Goal: Transaction & Acquisition: Purchase product/service

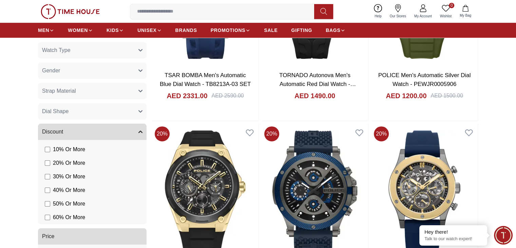
scroll to position [407, 0]
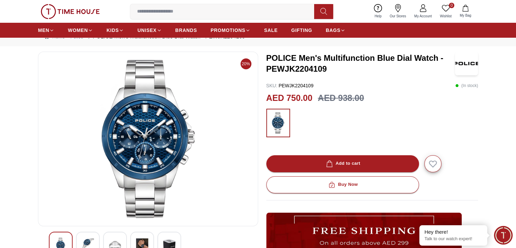
scroll to position [34, 0]
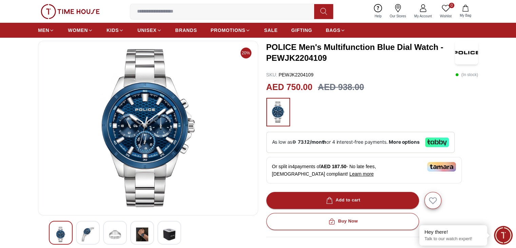
click at [90, 230] on img at bounding box center [88, 234] width 12 height 16
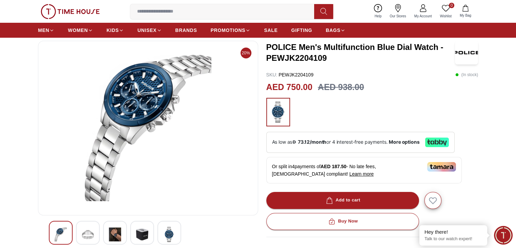
click at [64, 234] on img at bounding box center [61, 234] width 12 height 16
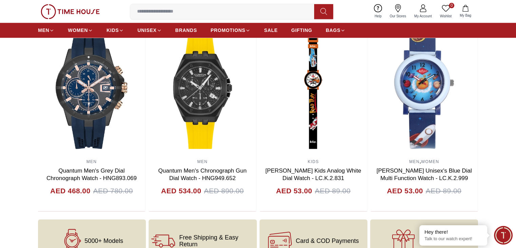
scroll to position [746, 0]
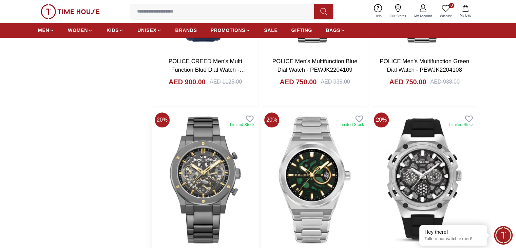
scroll to position [806, 0]
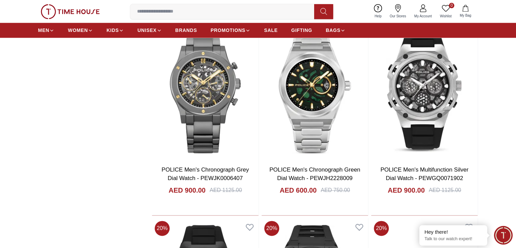
scroll to position [874, 0]
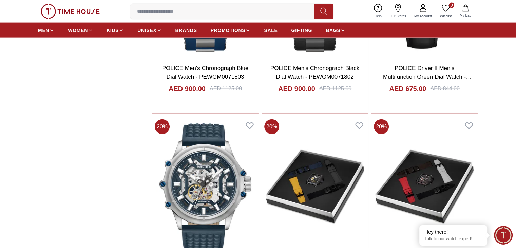
scroll to position [1565, 0]
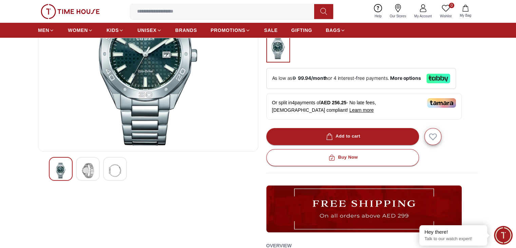
scroll to position [102, 0]
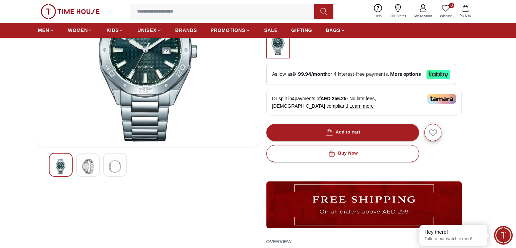
click at [96, 165] on div at bounding box center [88, 165] width 24 height 24
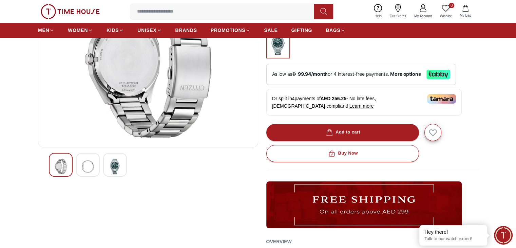
click at [119, 163] on img at bounding box center [115, 166] width 12 height 16
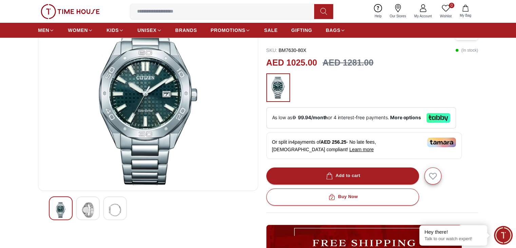
scroll to position [0, 0]
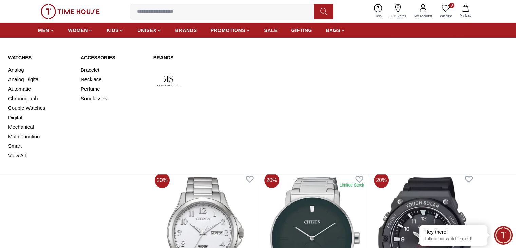
scroll to position [2701, 0]
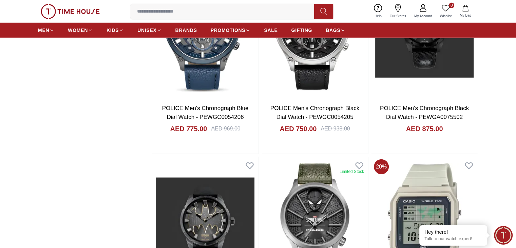
scroll to position [1891, 0]
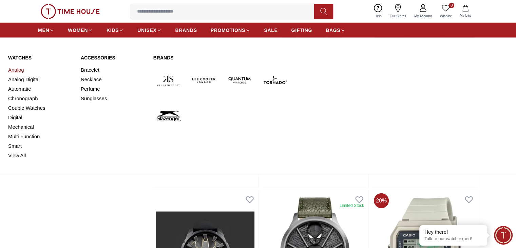
click at [20, 68] on link "Analog" at bounding box center [40, 69] width 64 height 9
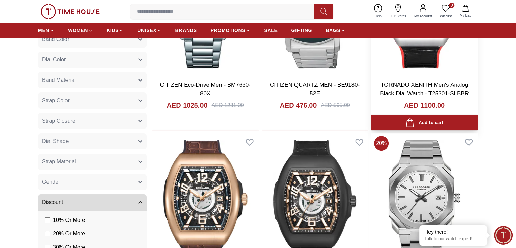
scroll to position [441, 0]
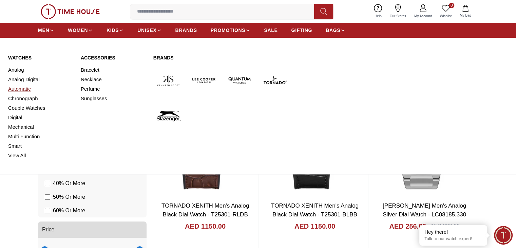
click at [24, 90] on link "Automatic" at bounding box center [40, 88] width 64 height 9
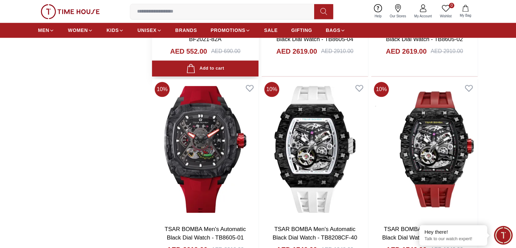
scroll to position [780, 0]
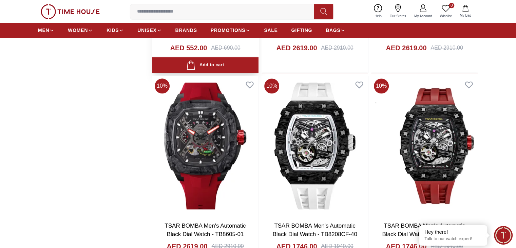
scroll to position [882, 0]
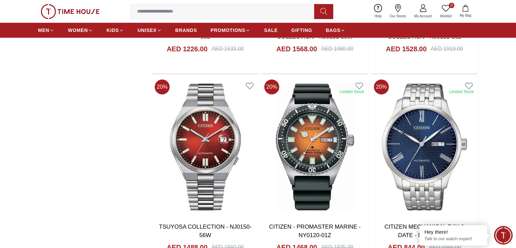
scroll to position [2611, 0]
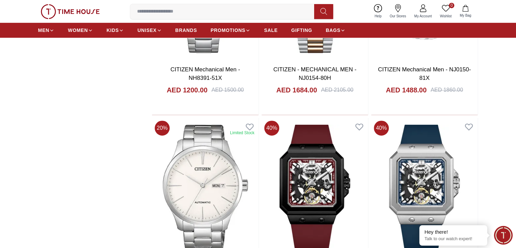
scroll to position [2984, 0]
